Goal: Task Accomplishment & Management: Use online tool/utility

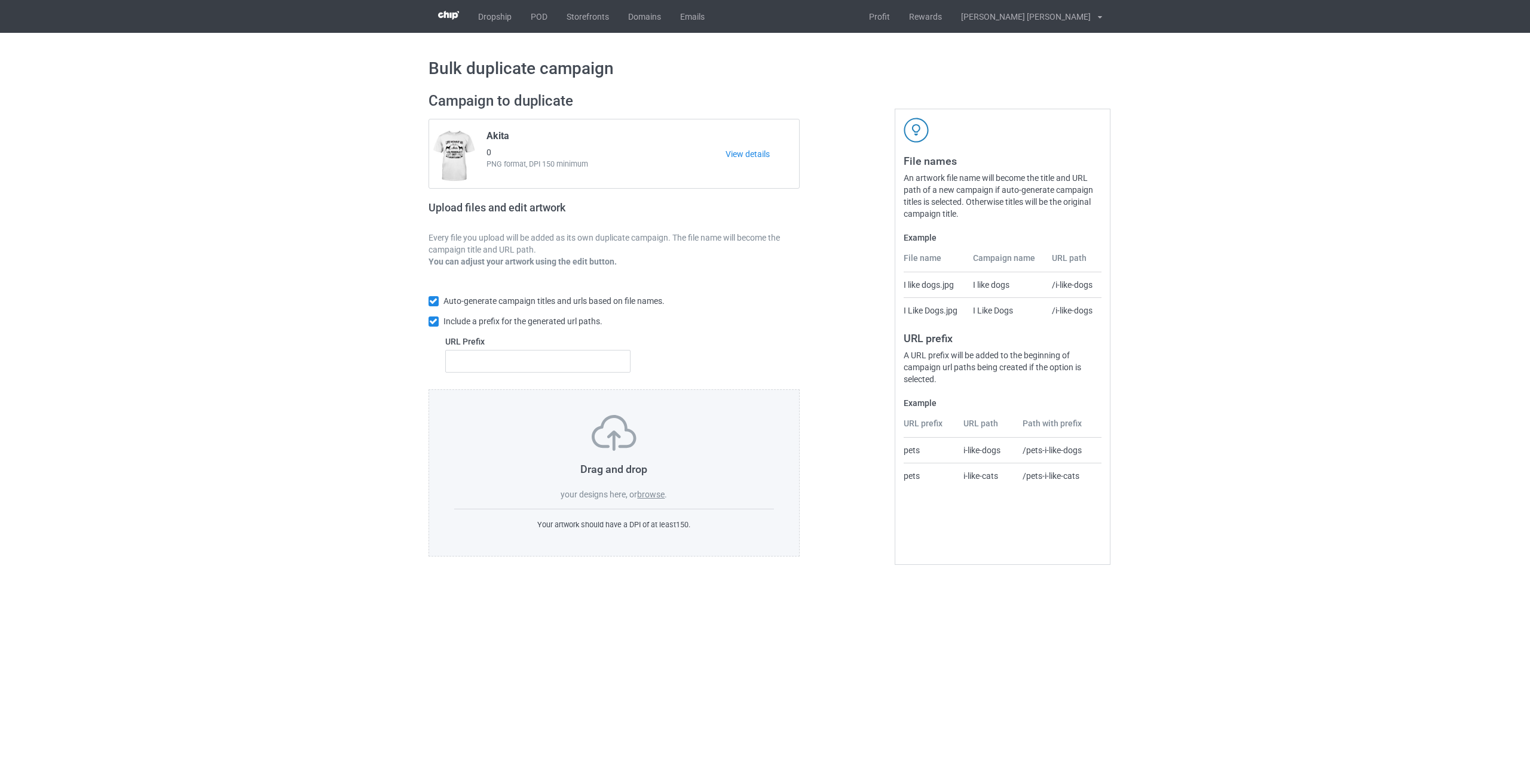
click at [659, 496] on label "browse" at bounding box center [651, 495] width 28 height 10
click at [0, 0] on input "browse" at bounding box center [0, 0] width 0 height 0
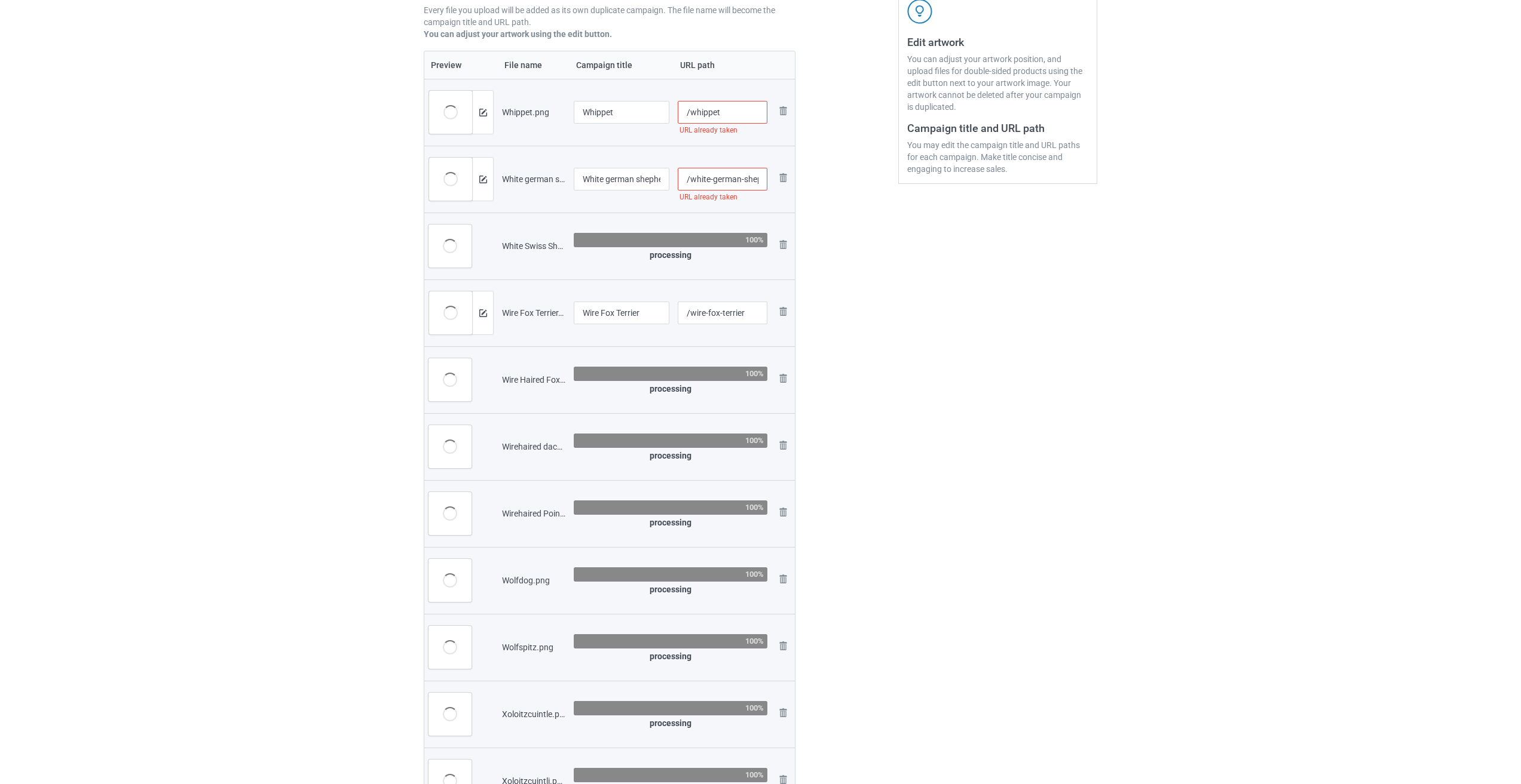
scroll to position [120, 0]
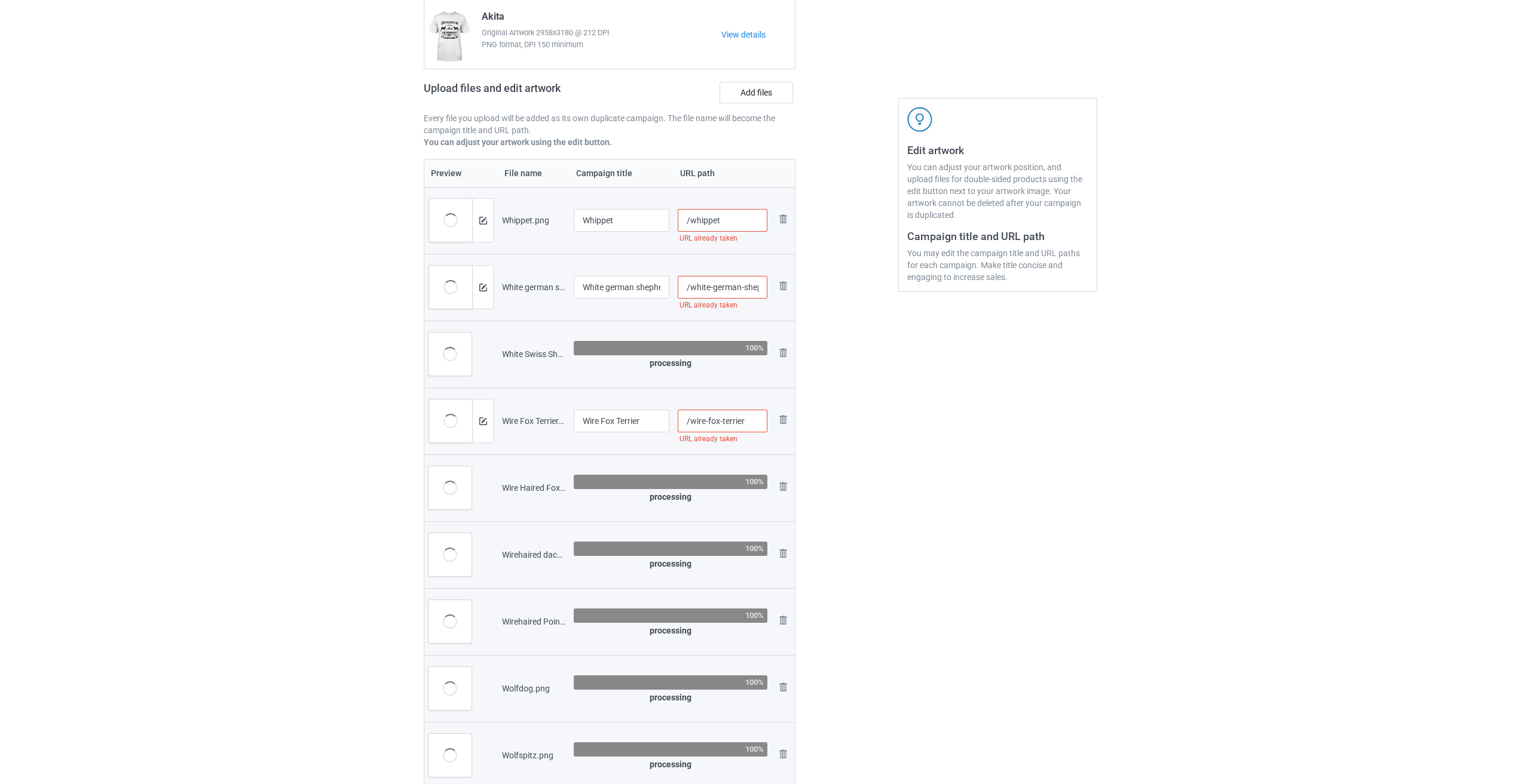
click at [735, 221] on input "/whippet" at bounding box center [722, 220] width 90 height 23
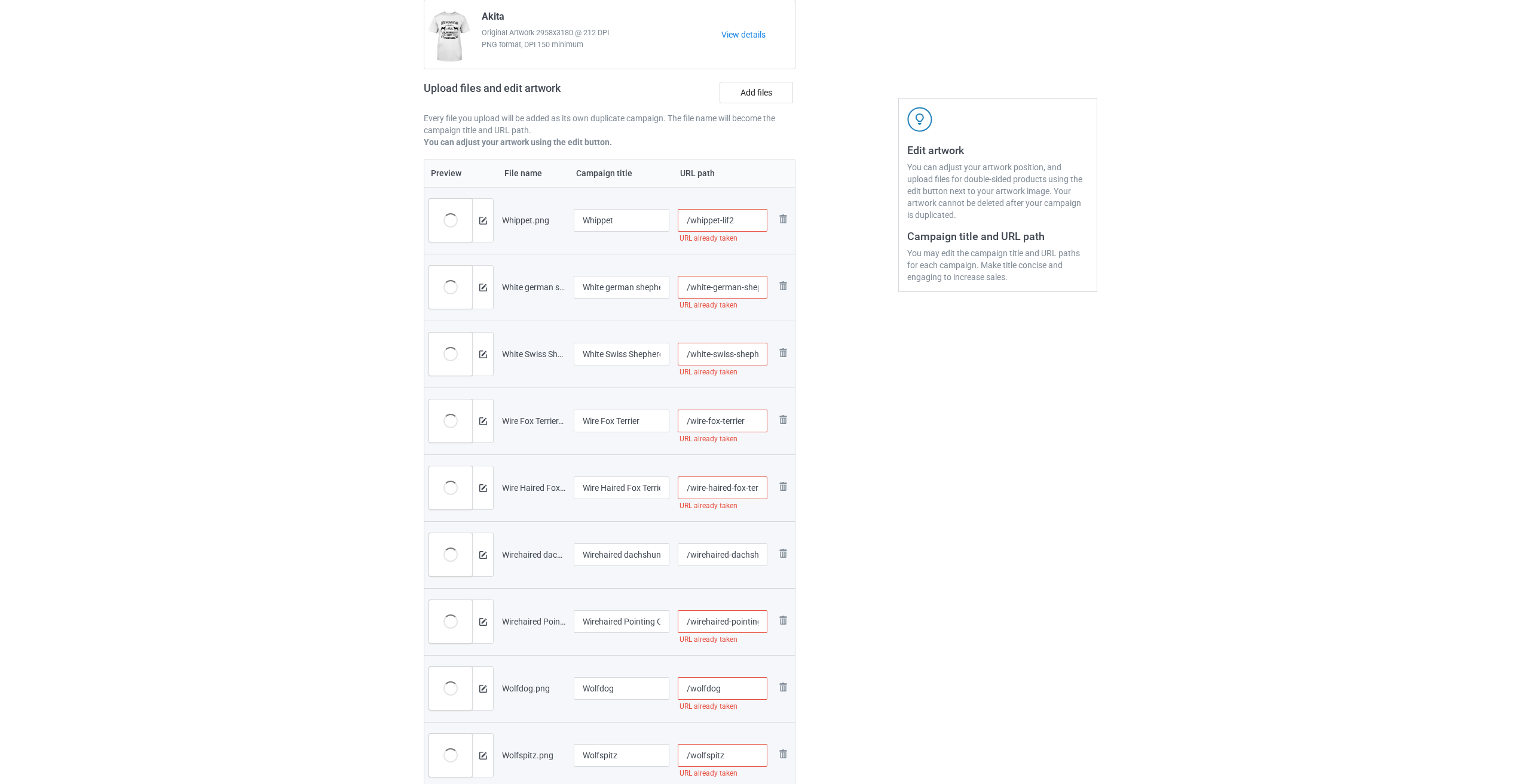
drag, startPoint x: 735, startPoint y: 221, endPoint x: 718, endPoint y: 221, distance: 17.0
click at [718, 221] on input "/whippet-lif2" at bounding box center [722, 220] width 90 height 23
type input "/whippet-lif2"
click at [744, 291] on input "/white-german-shepherd" at bounding box center [722, 287] width 90 height 23
paste input "-lif2"
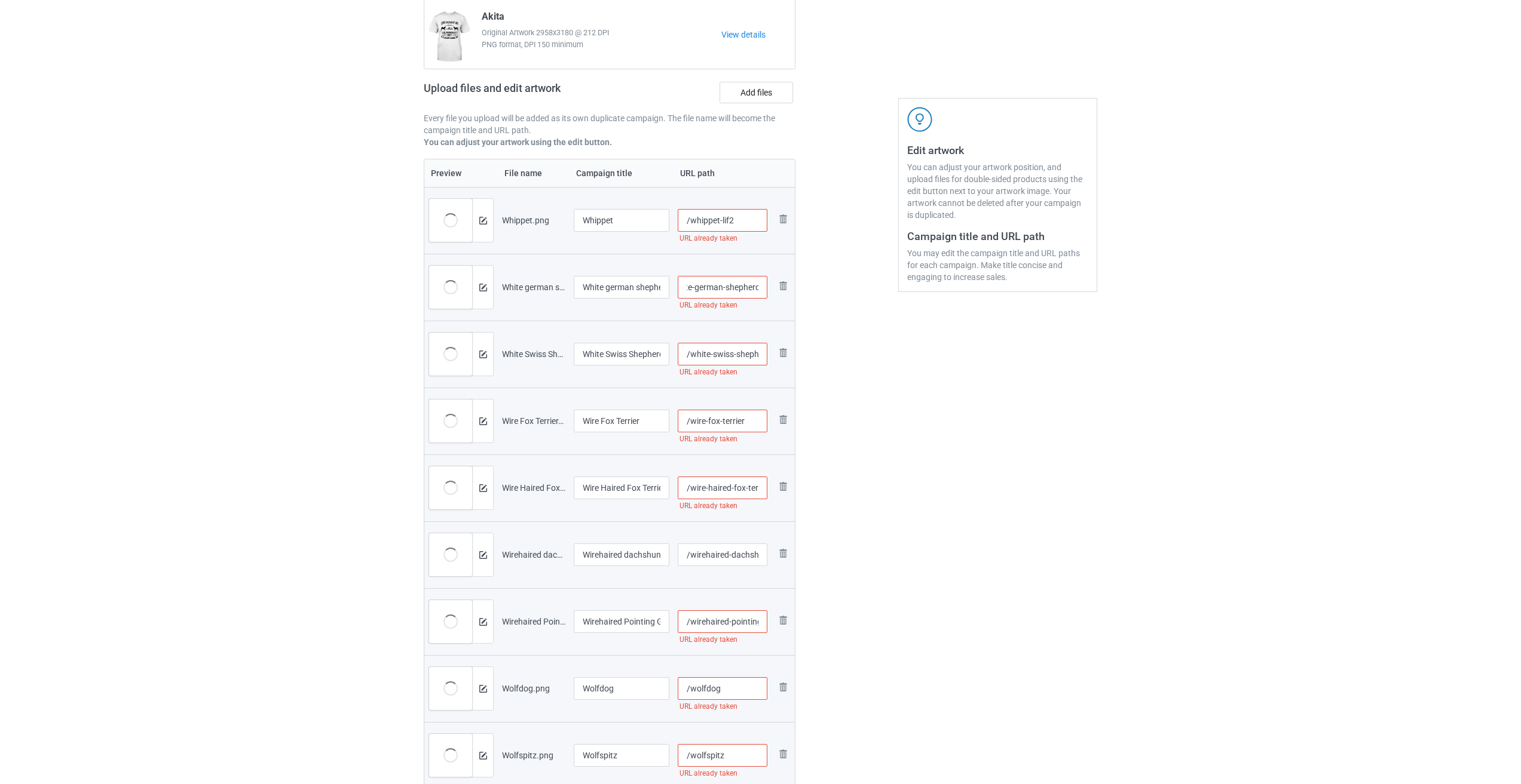
scroll to position [0, 33]
type input "/white-german-shepherd-lif2"
click at [730, 353] on input "/white-swiss-shepherd" at bounding box center [722, 353] width 90 height 23
paste input "-lif2"
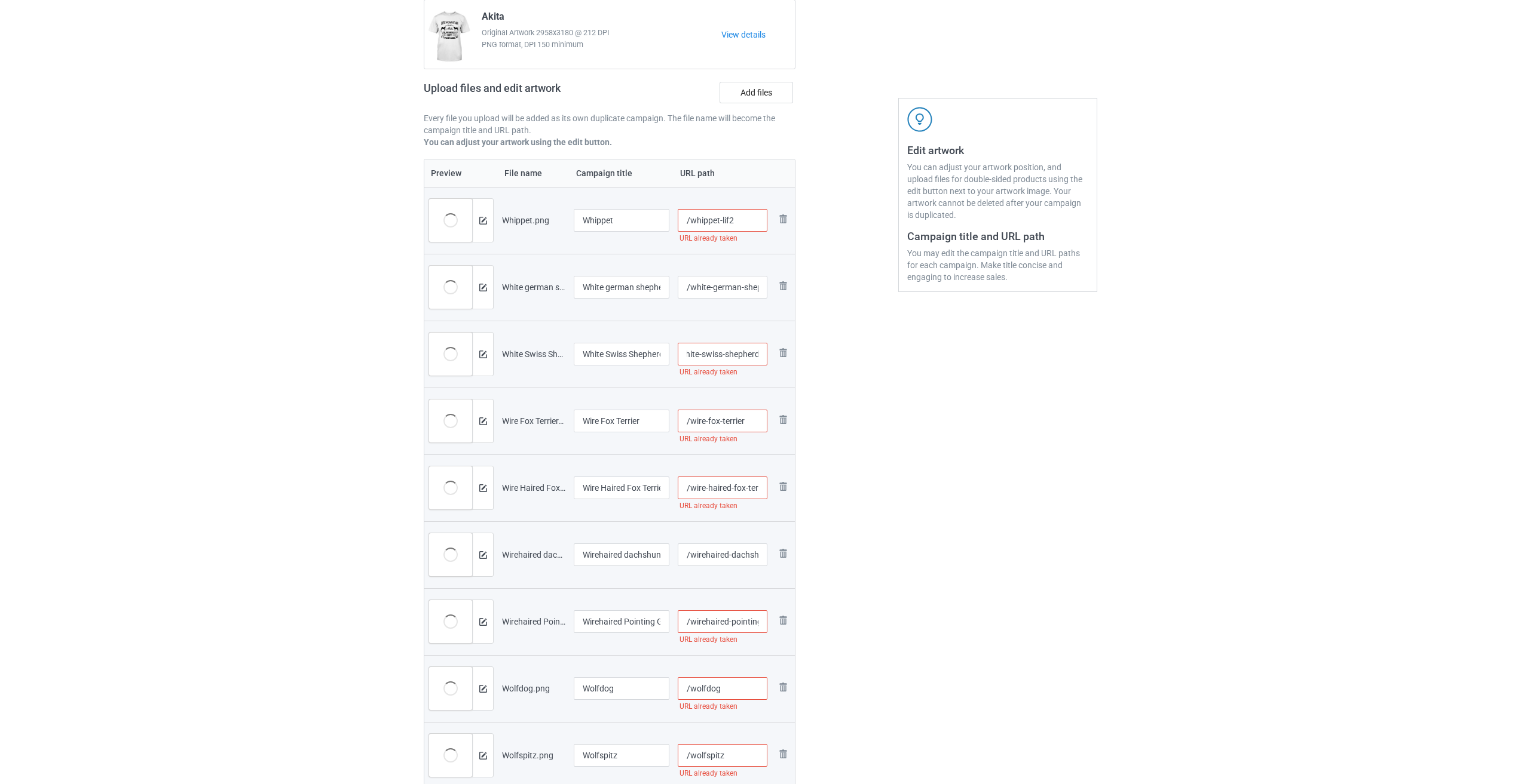
scroll to position [0, 26]
type input "/white-swiss-shepherd-lif2"
click at [765, 426] on input "/wire-fox-terrier" at bounding box center [722, 421] width 90 height 23
paste input "-lif2"
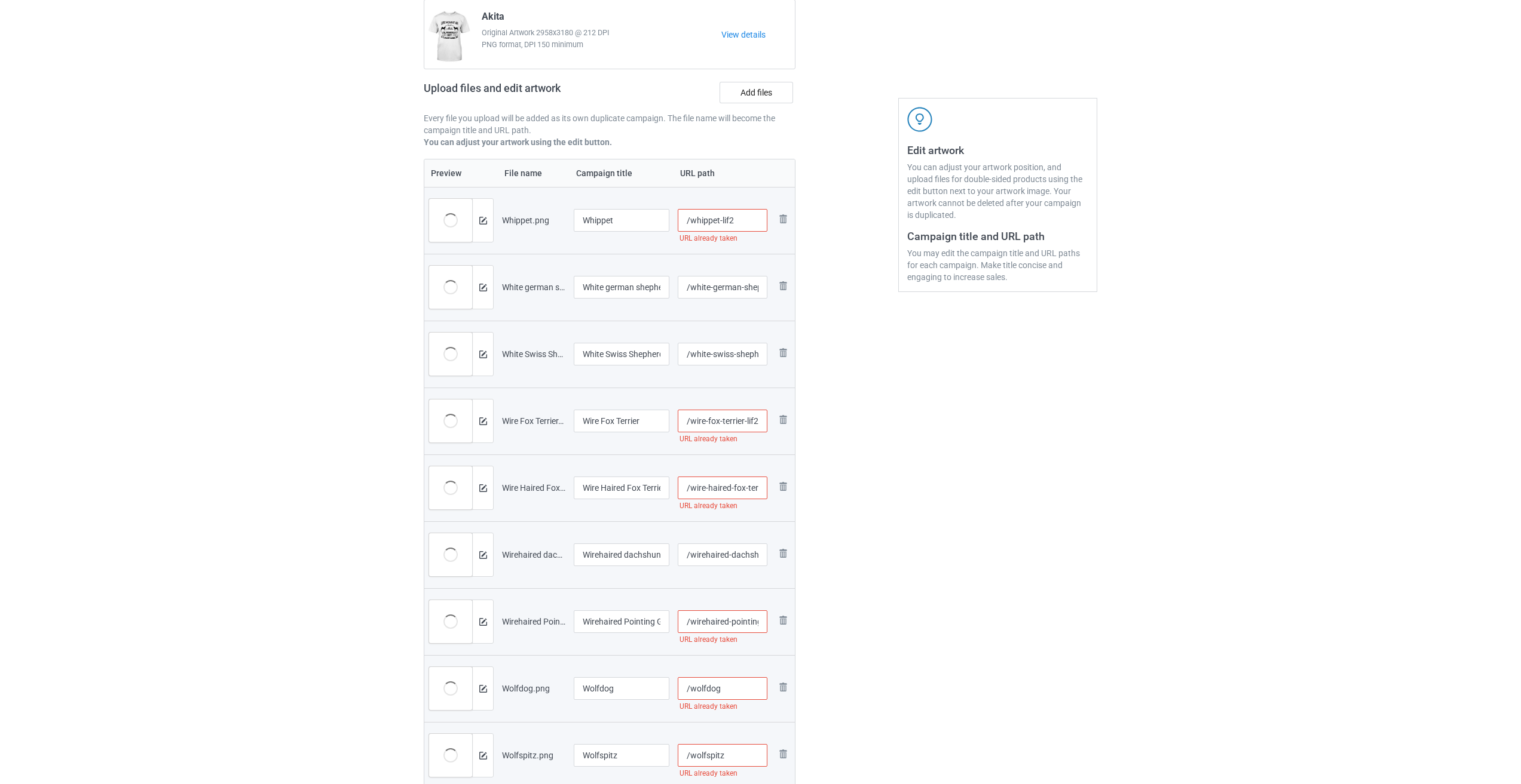
type input "/wire-fox-terrier-lif2"
click at [730, 496] on input "/wire-haired-fox-terrier" at bounding box center [722, 488] width 90 height 23
paste input "-lif2"
type input "/wire-haired-fox-terrier-lif2"
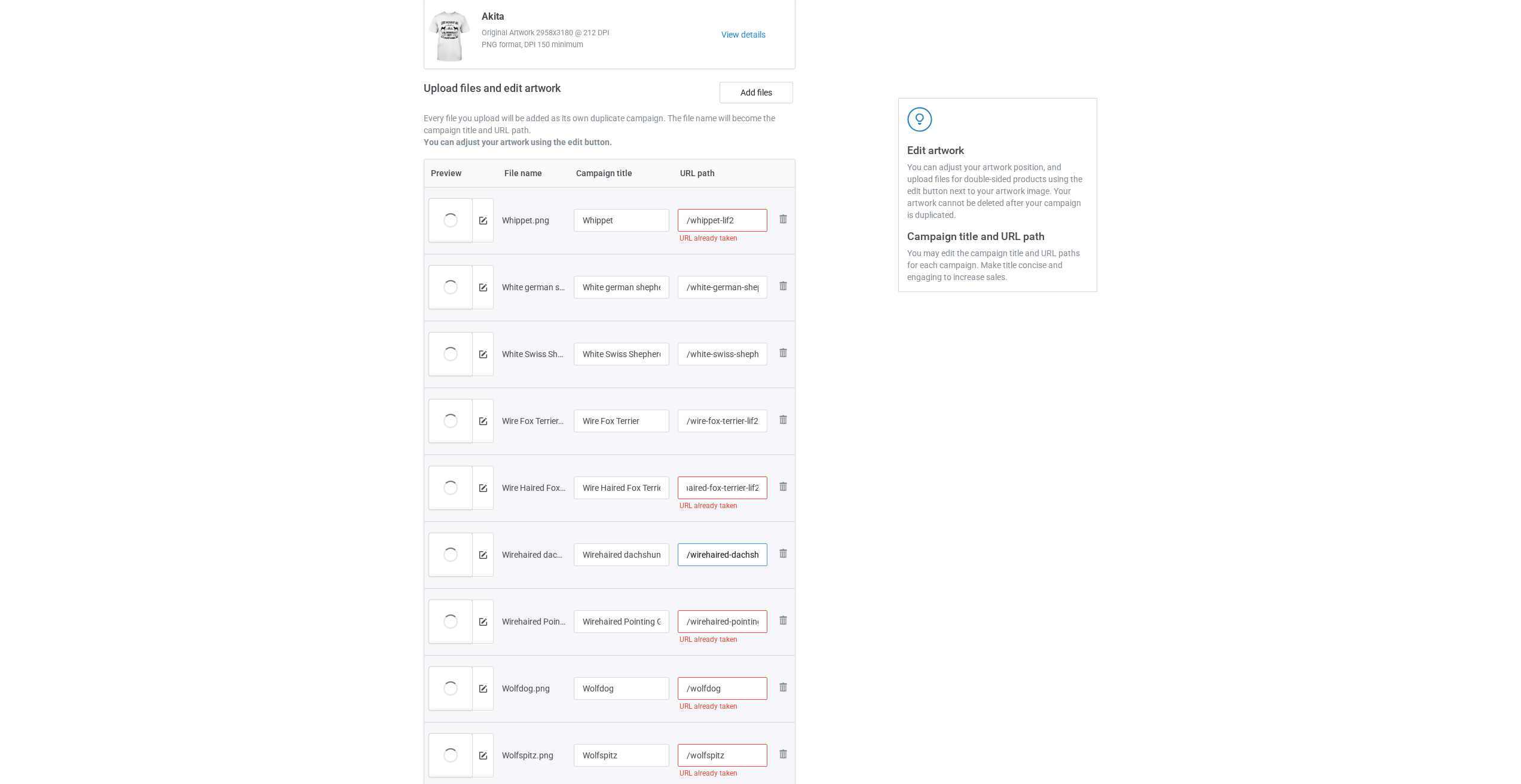
click at [715, 562] on input "/wirehaired-dachshund" at bounding box center [722, 554] width 90 height 23
paste input "-lif2"
type input "/wirehaired-dachshund-lif2"
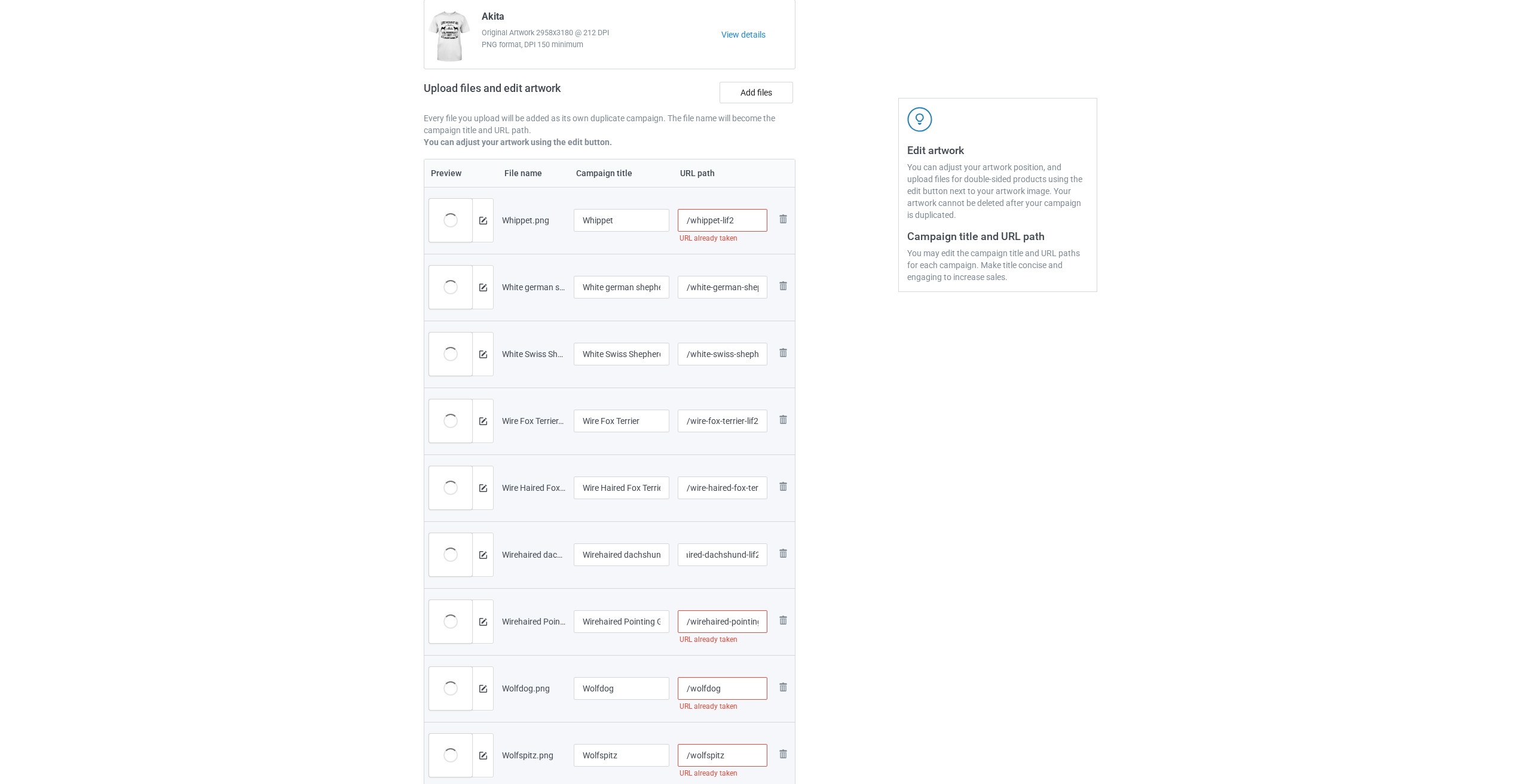
click at [715, 630] on input "/wirehaired-pointing-griffon" at bounding box center [722, 622] width 90 height 23
paste input "-lif2"
type input "/wirehaired-pointing-griffon-lif2"
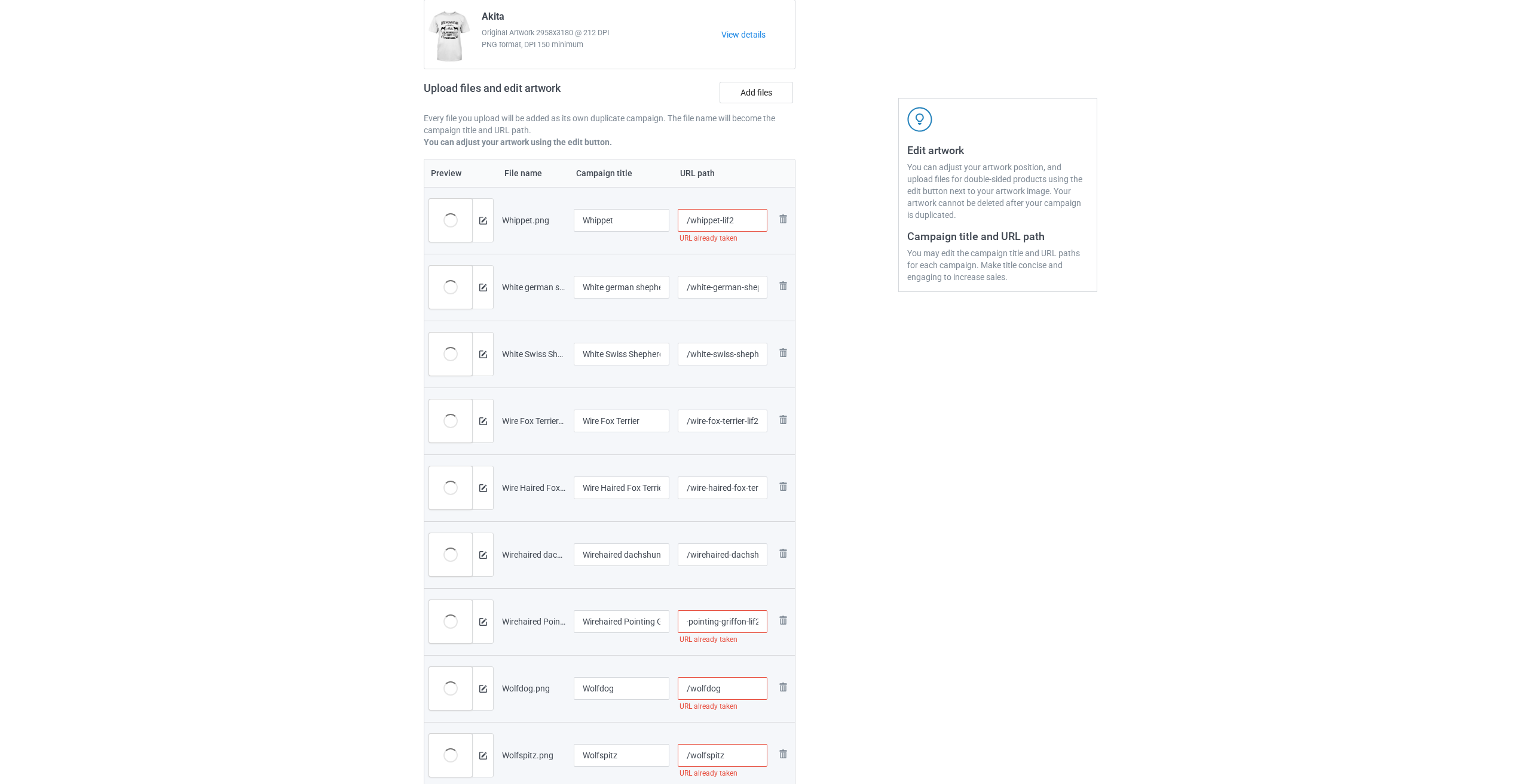
scroll to position [0, 0]
click at [730, 685] on input "/wolfdog" at bounding box center [722, 688] width 90 height 23
paste input "-lif2"
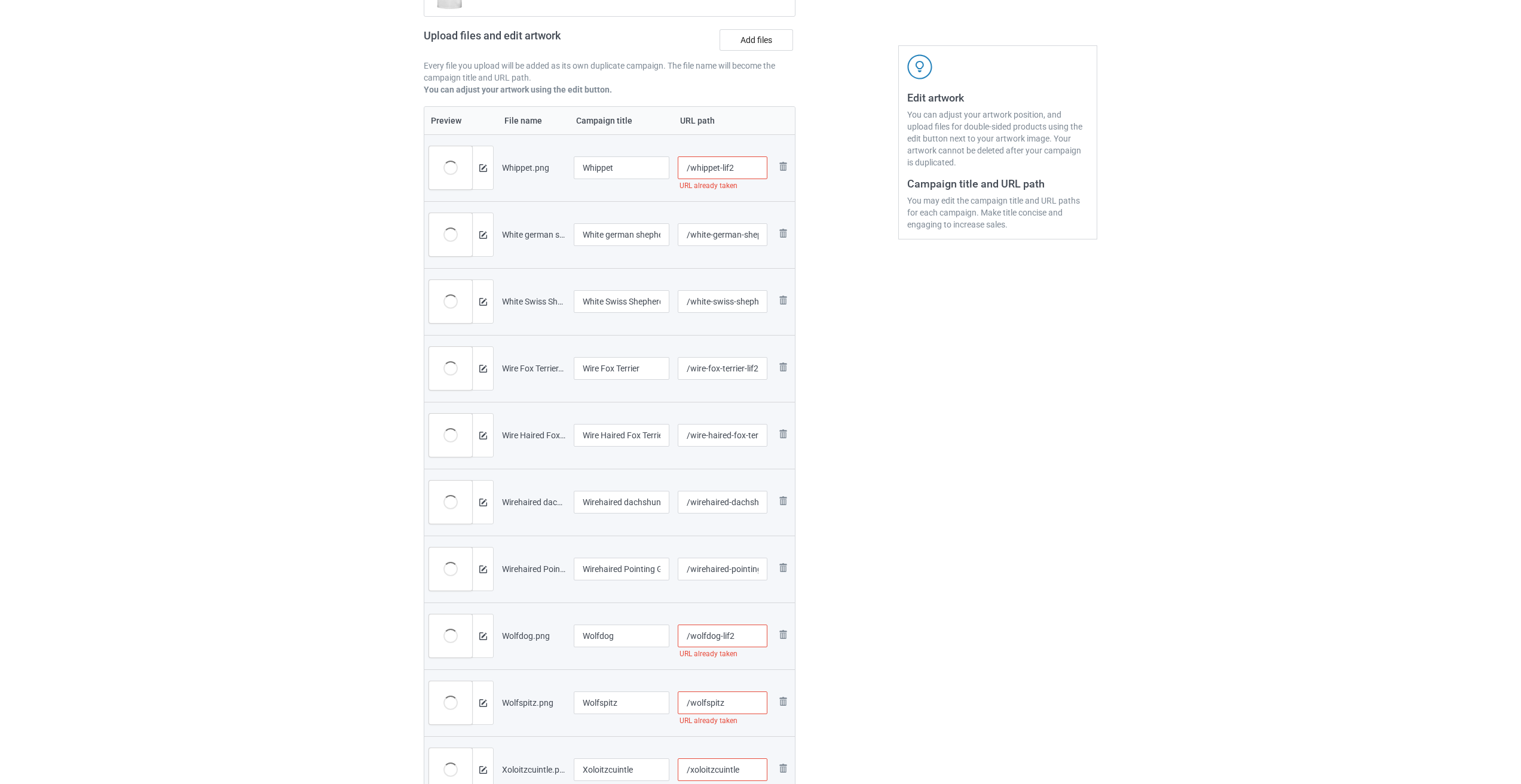
scroll to position [358, 0]
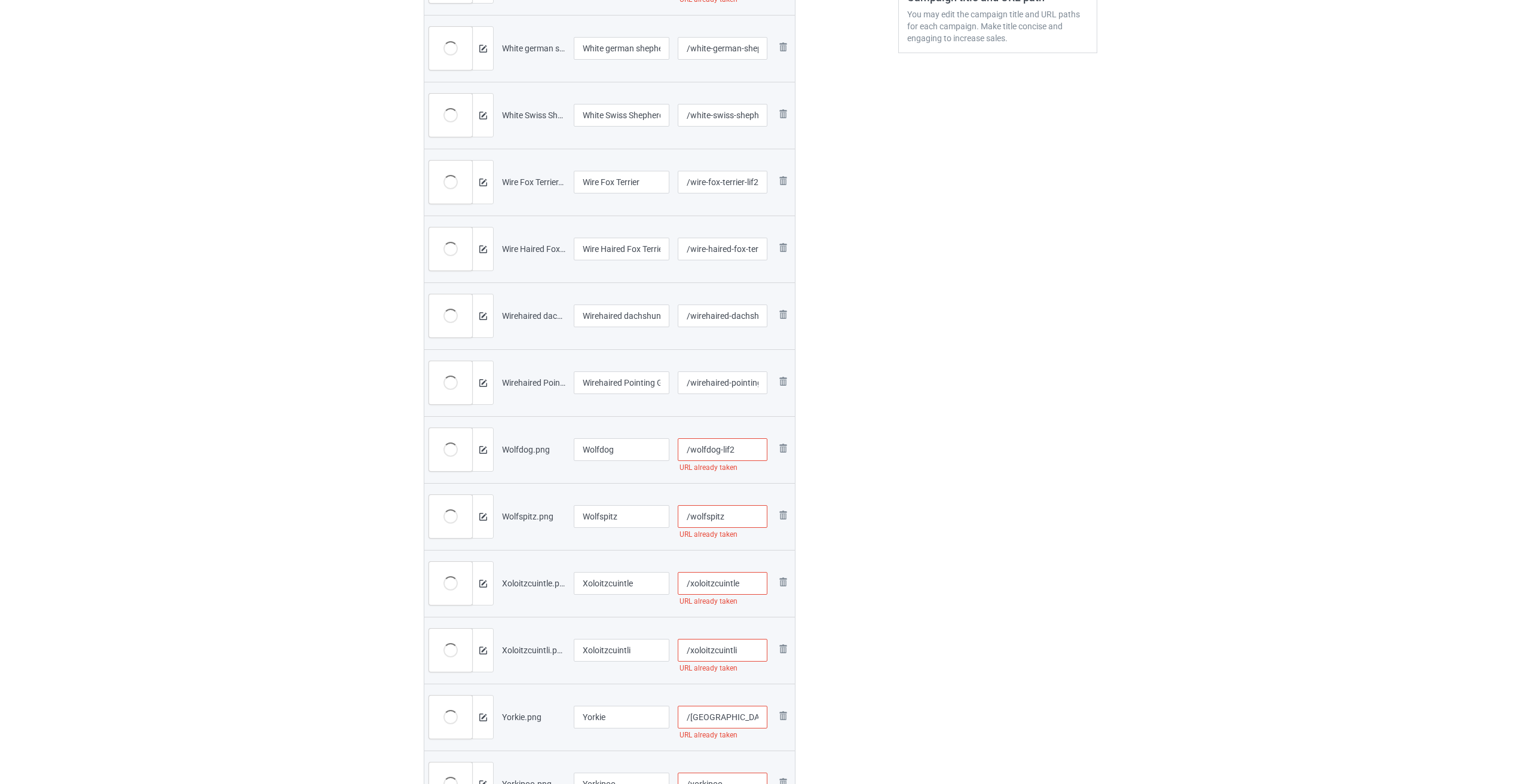
type input "/wolfdog-lif2"
click at [739, 523] on input "/wolfspitz" at bounding box center [722, 517] width 90 height 23
paste input "-lif2"
type input "/wolfspitz-lif2"
click at [749, 577] on input "/xoloitzcuintle" at bounding box center [722, 583] width 90 height 23
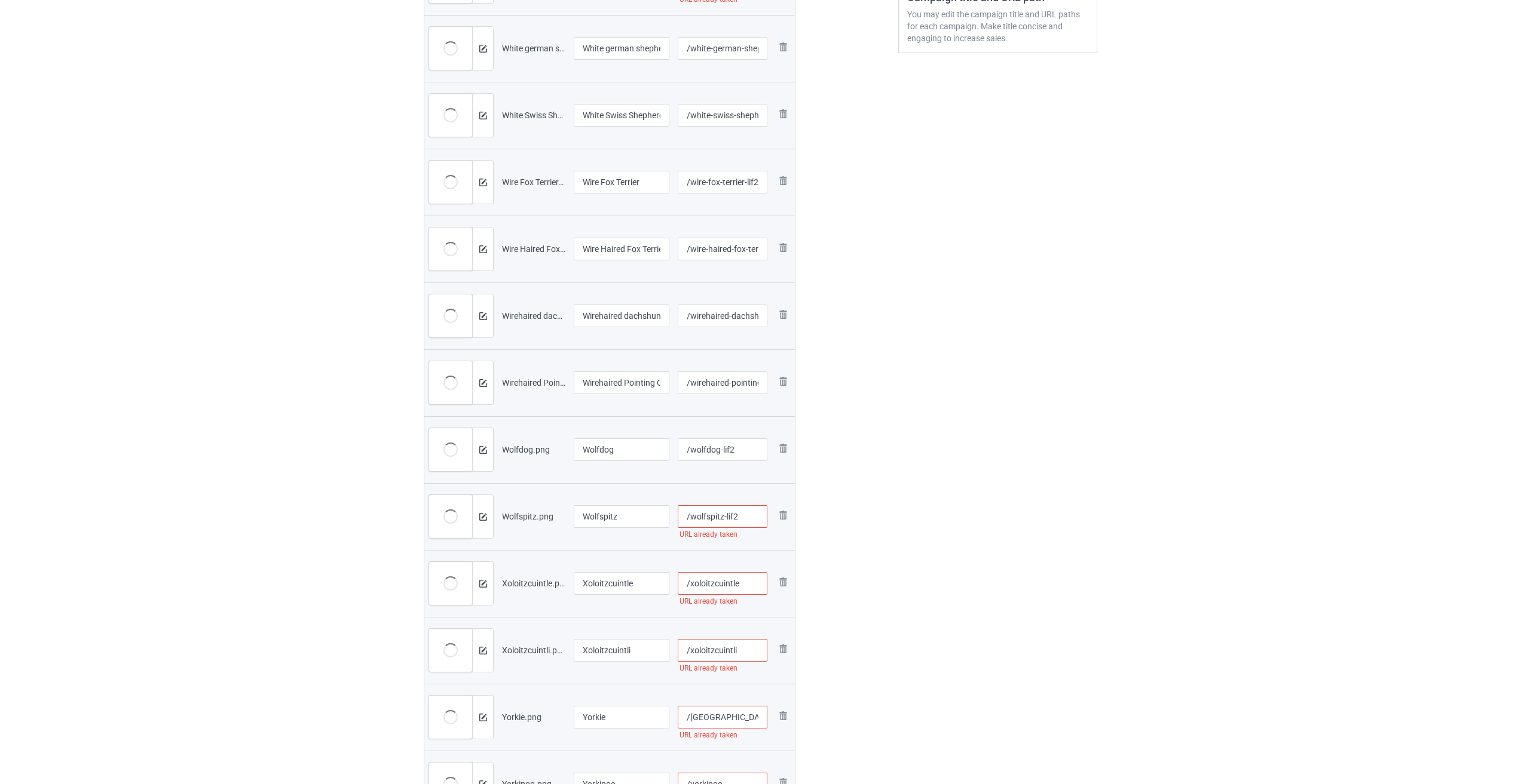
paste input "-lif2"
type input "/xoloitzcuintle-lif2"
click at [750, 651] on input "/xoloitzcuintli" at bounding box center [722, 650] width 90 height 23
paste input "-lif2"
type input "/xoloitzcuintli-lif2"
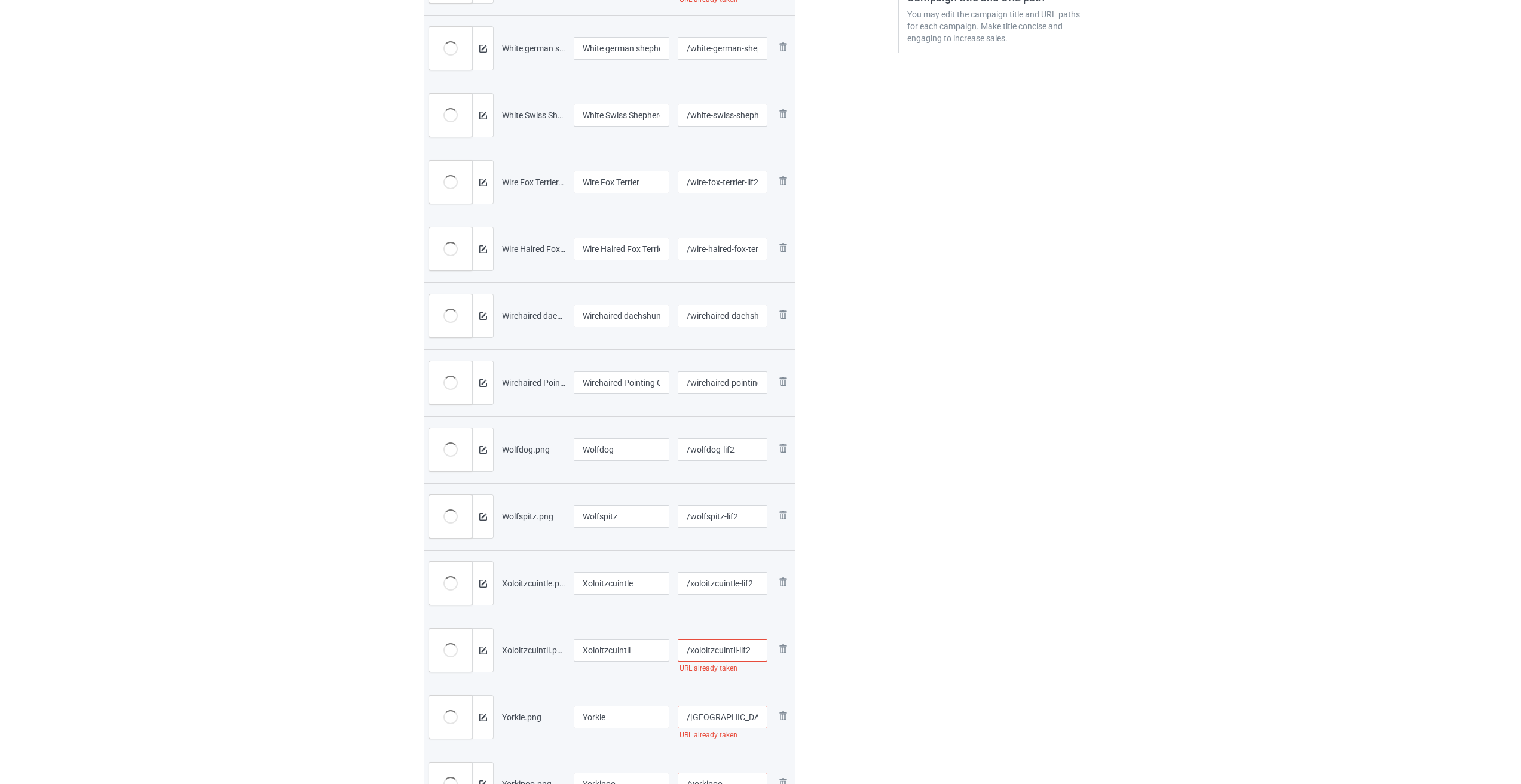
click at [730, 724] on input "/[GEOGRAPHIC_DATA]" at bounding box center [722, 717] width 90 height 23
paste input "-lif2"
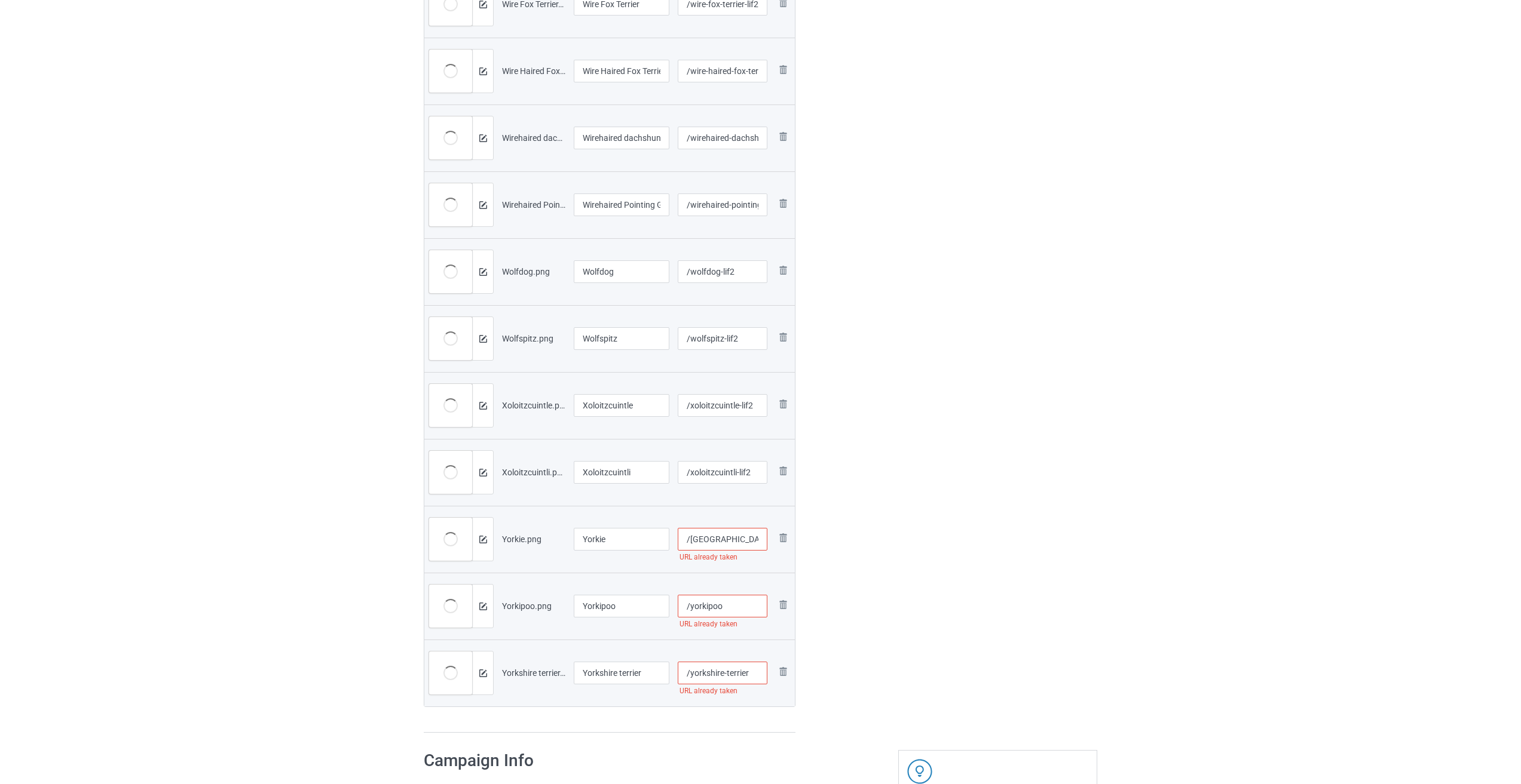
scroll to position [538, 0]
type input "/yorkie-lif2"
click at [744, 603] on input "/yorkipoo" at bounding box center [722, 605] width 90 height 23
paste input "-lif2"
type input "/yorkipoo-lif2"
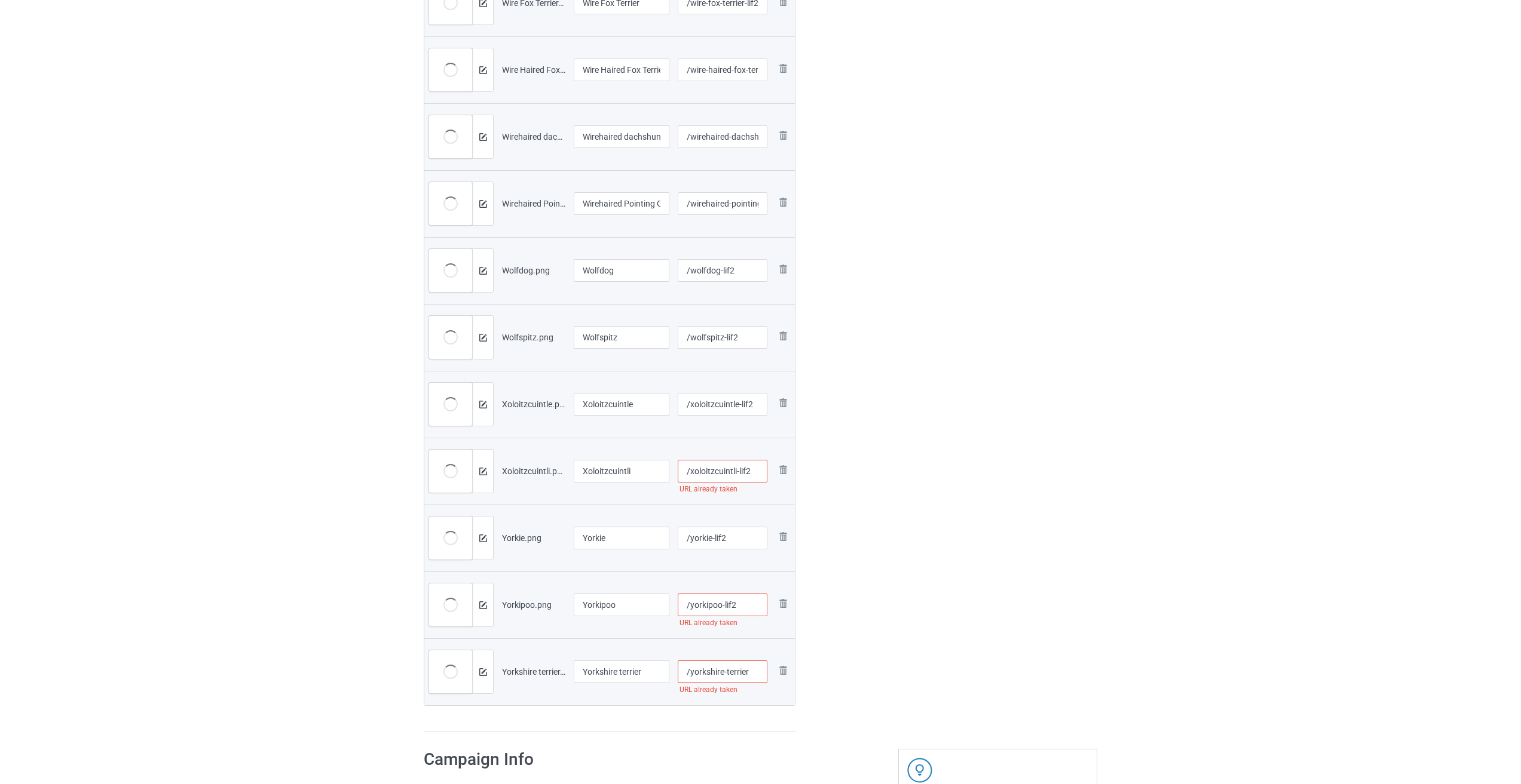
click at [756, 477] on input "/xoloitzcuintli-lif2" at bounding box center [722, 471] width 90 height 23
type input "/xoloitzcuintli-lif2"
click at [755, 671] on input "/yorkshire-terrier" at bounding box center [722, 671] width 90 height 23
paste input "-lif2"
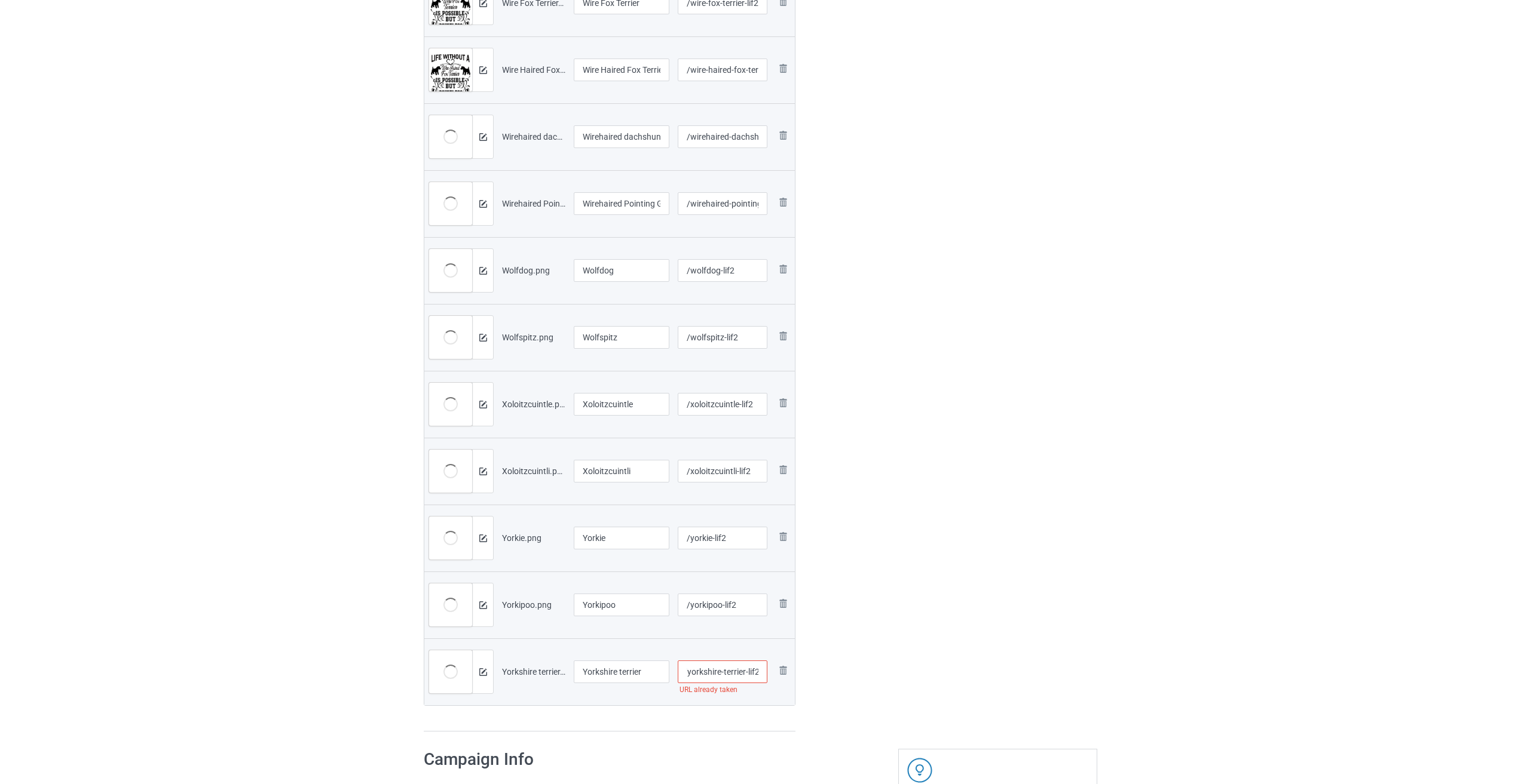
type input "/yorkshire-terrier-lif2"
click at [893, 591] on div "Edit artwork You can adjust your artwork position, and upload files for double-…" at bounding box center [998, 143] width 216 height 1195
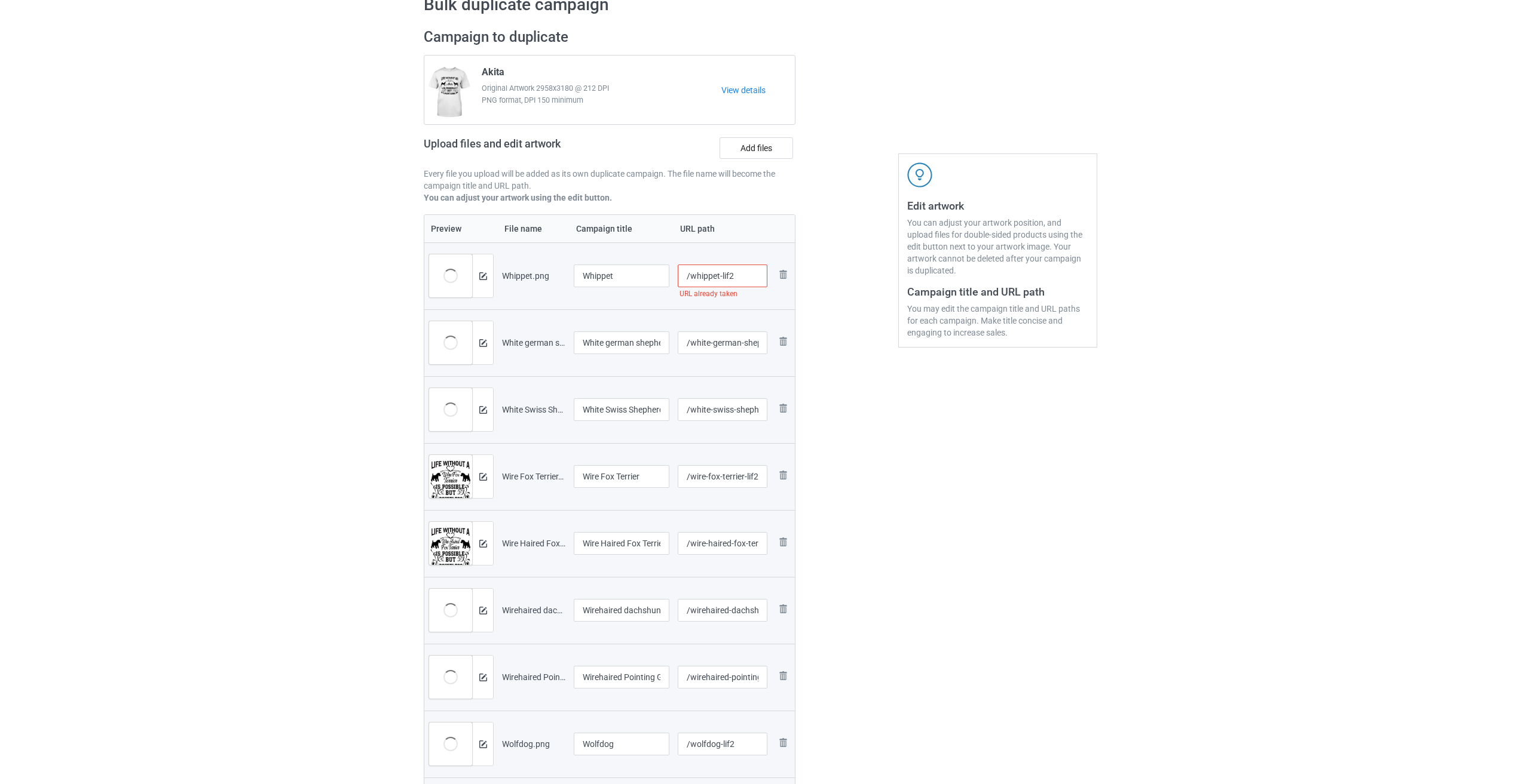
scroll to position [0, 0]
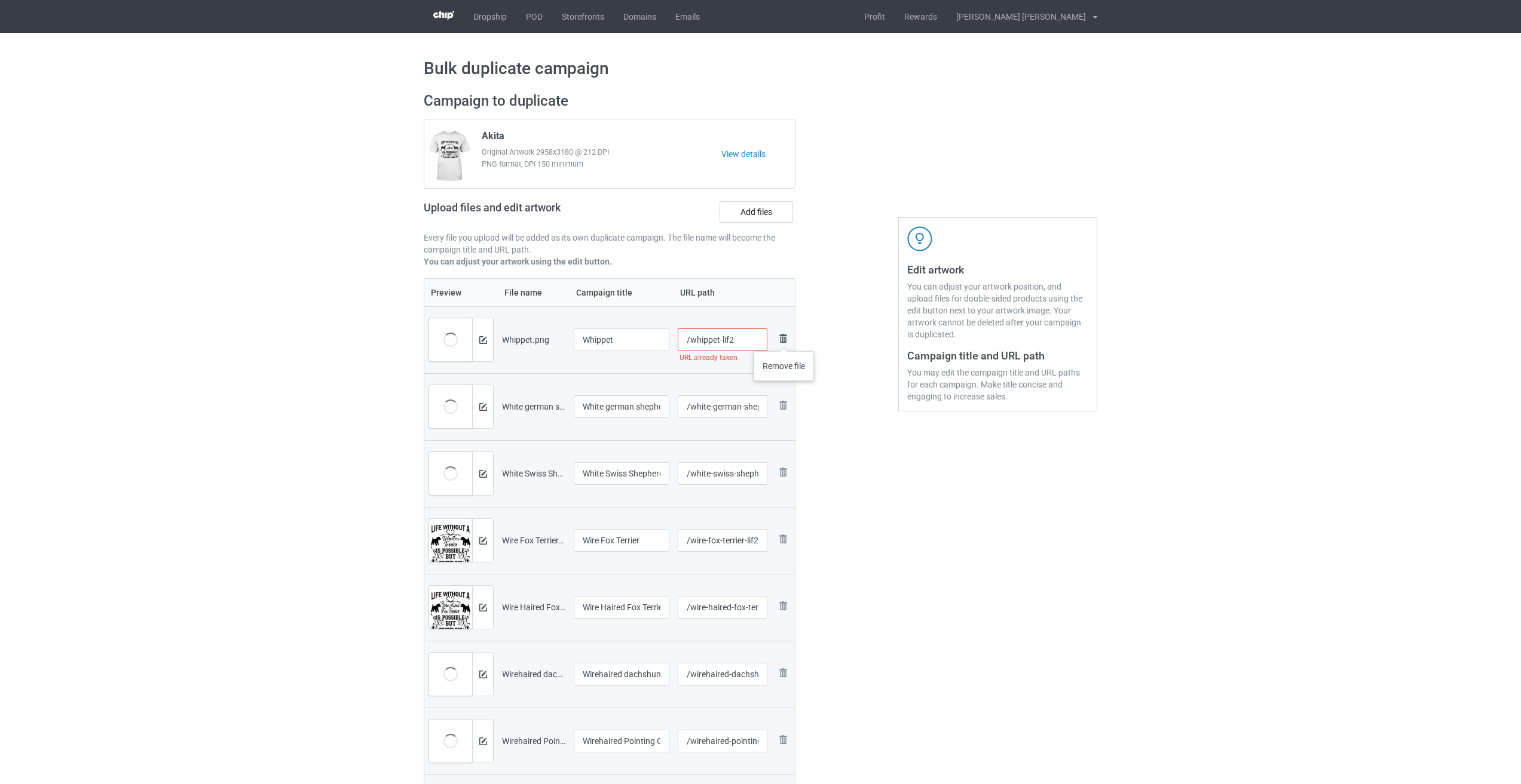
click at [784, 340] on img at bounding box center [782, 339] width 14 height 14
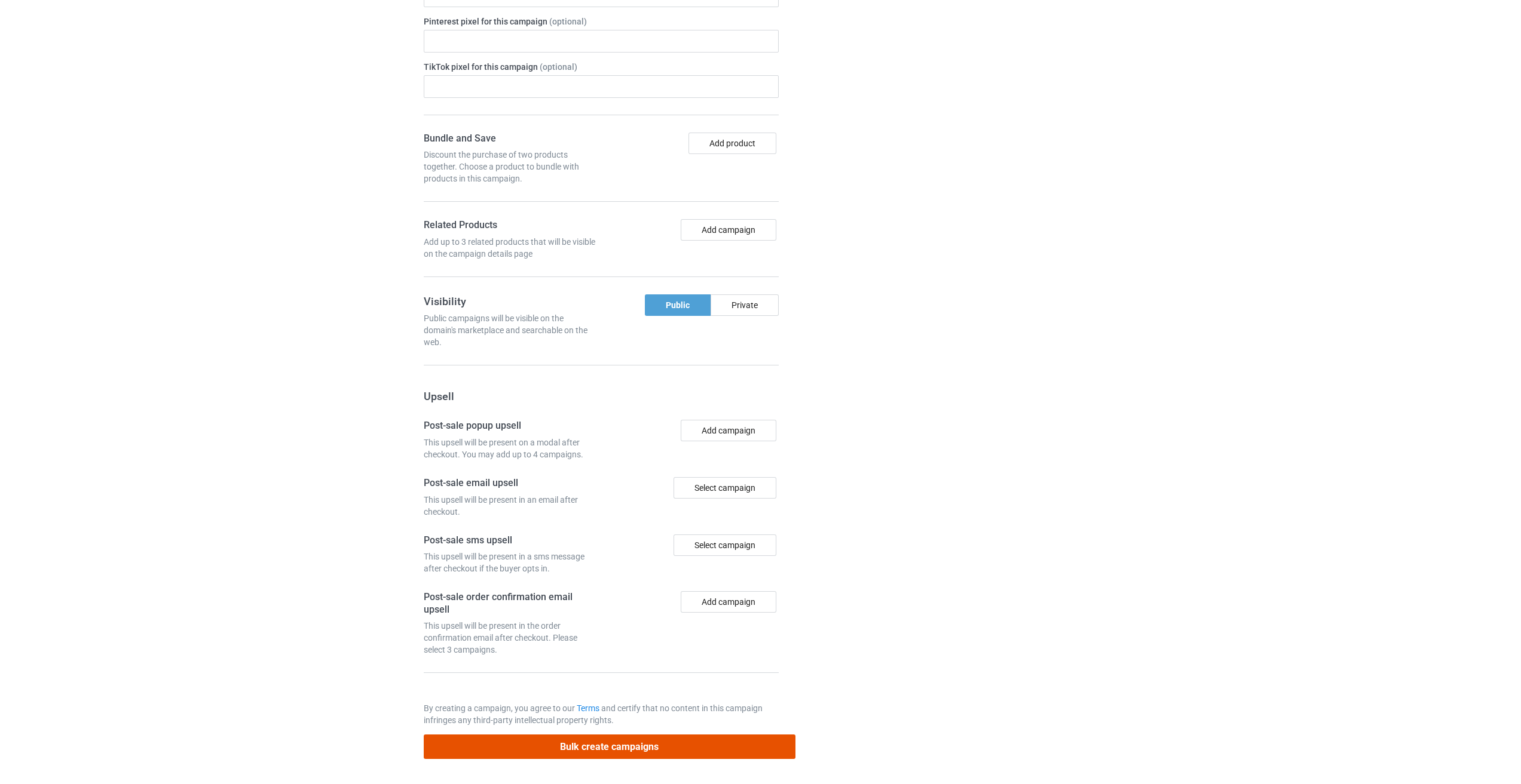
click at [667, 748] on button "Bulk create campaigns" at bounding box center [609, 746] width 371 height 25
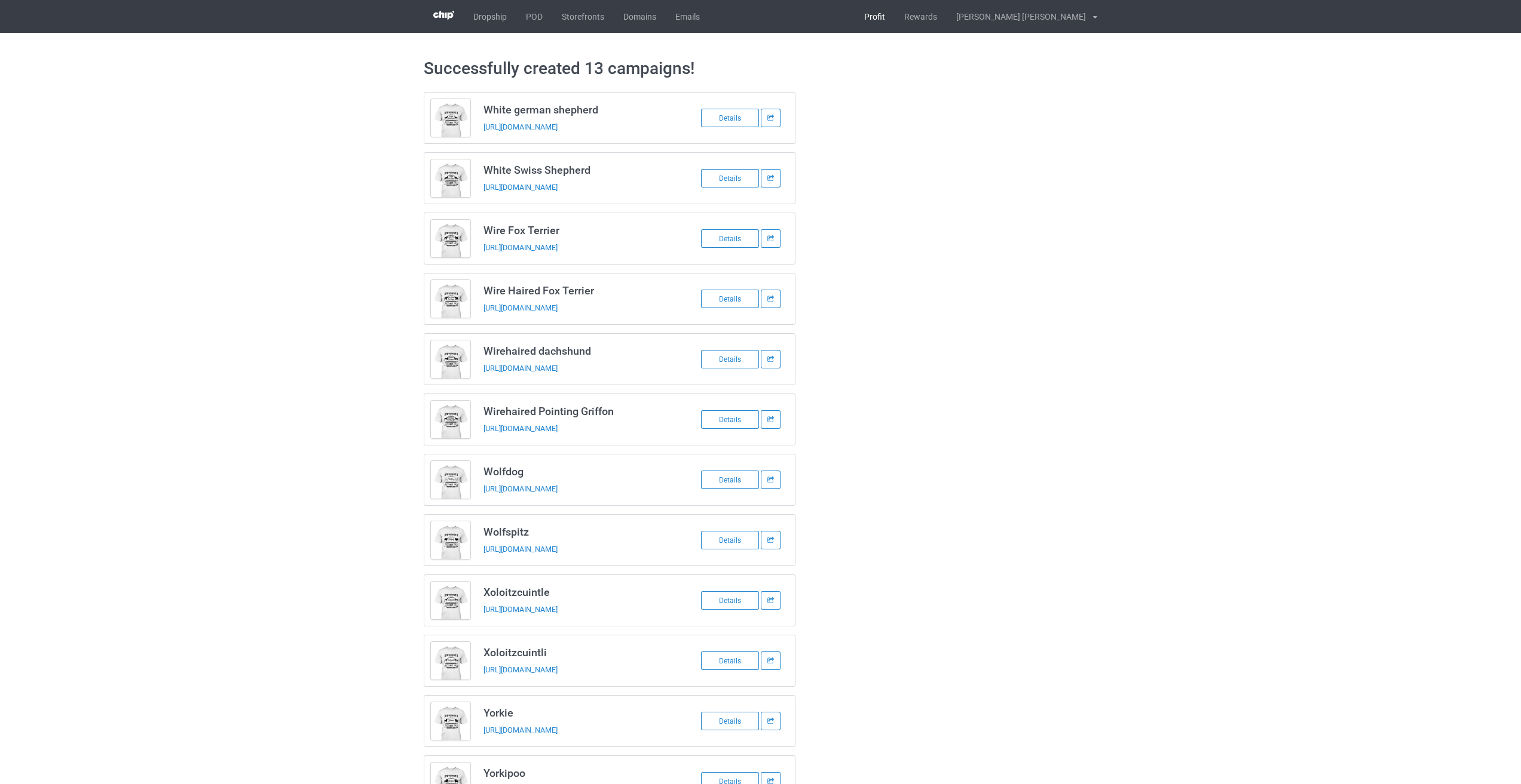
click at [894, 19] on link "Profit" at bounding box center [874, 16] width 40 height 33
